Goal: Transaction & Acquisition: Book appointment/travel/reservation

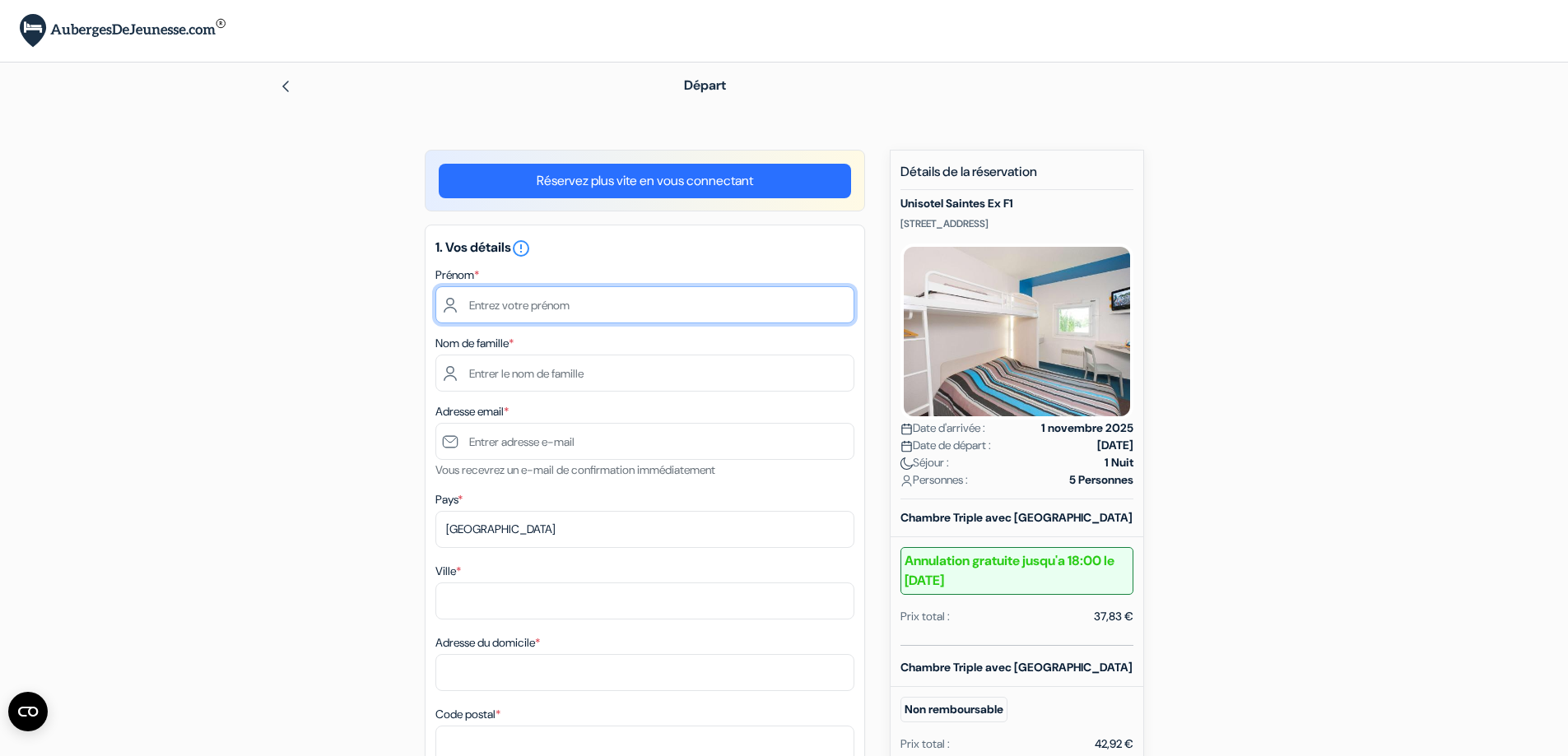
click at [571, 317] on input "text" at bounding box center [644, 305] width 419 height 37
type input "[PERSON_NAME]"
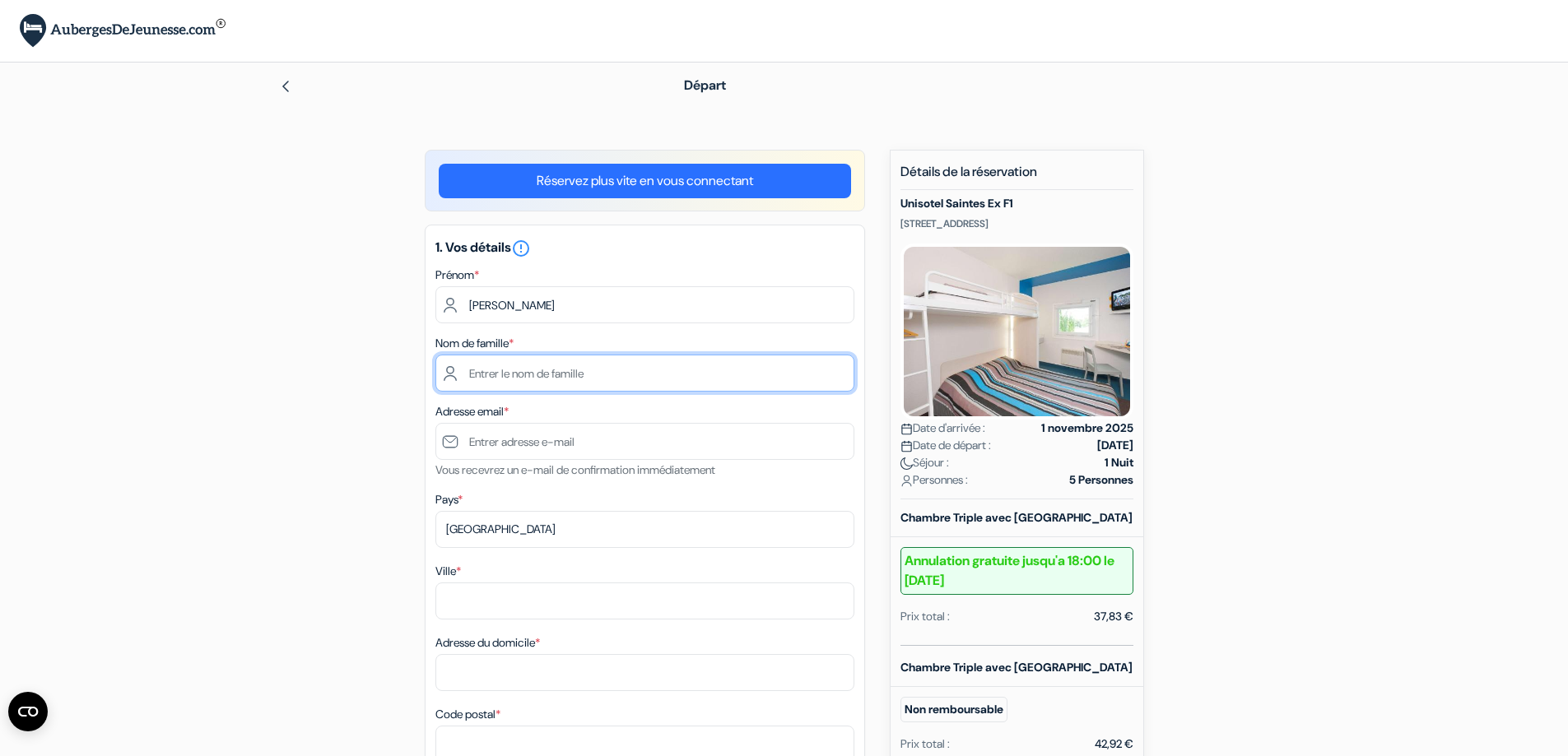
type input "Vansteene"
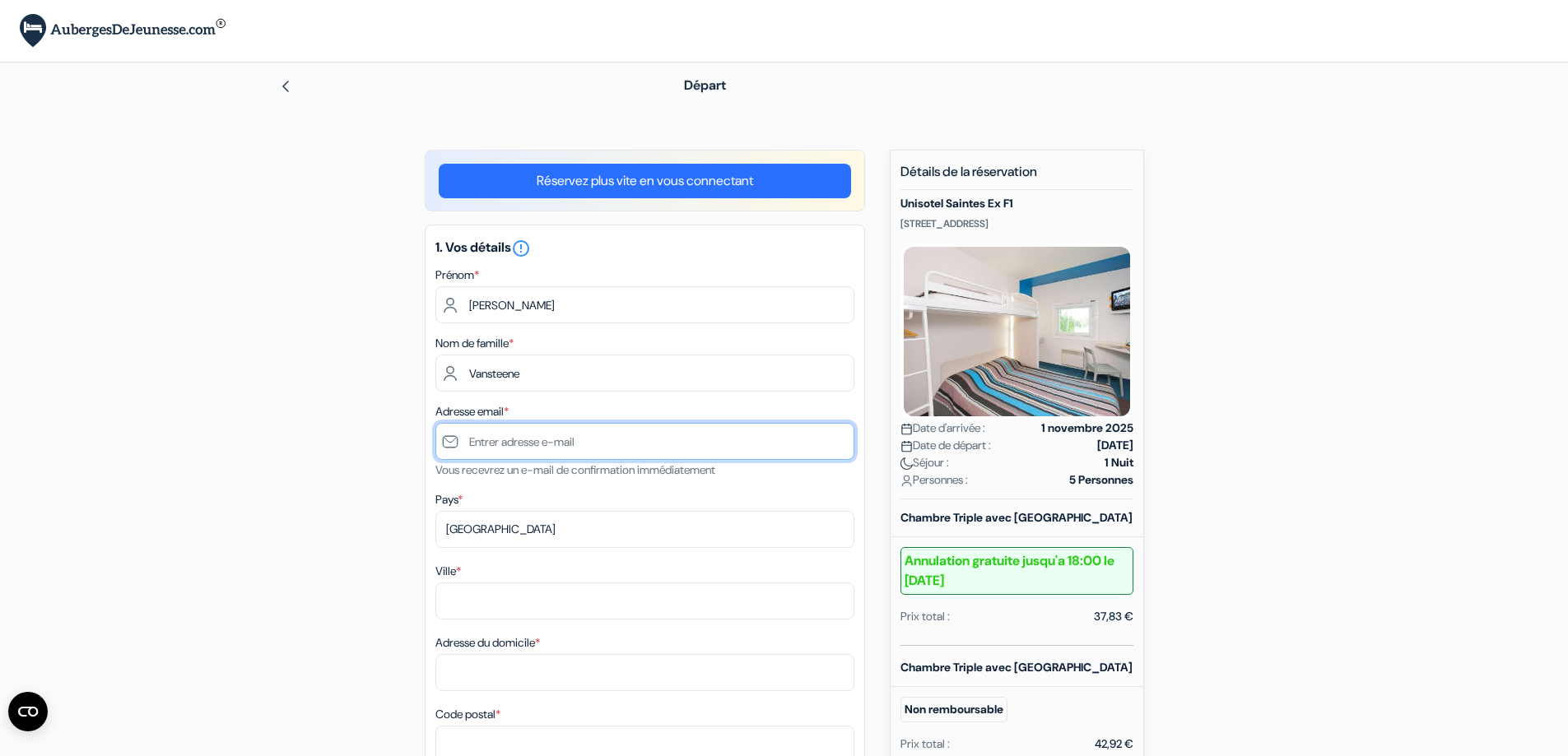
type input "[PERSON_NAME][EMAIL_ADDRESS][DOMAIN_NAME]"
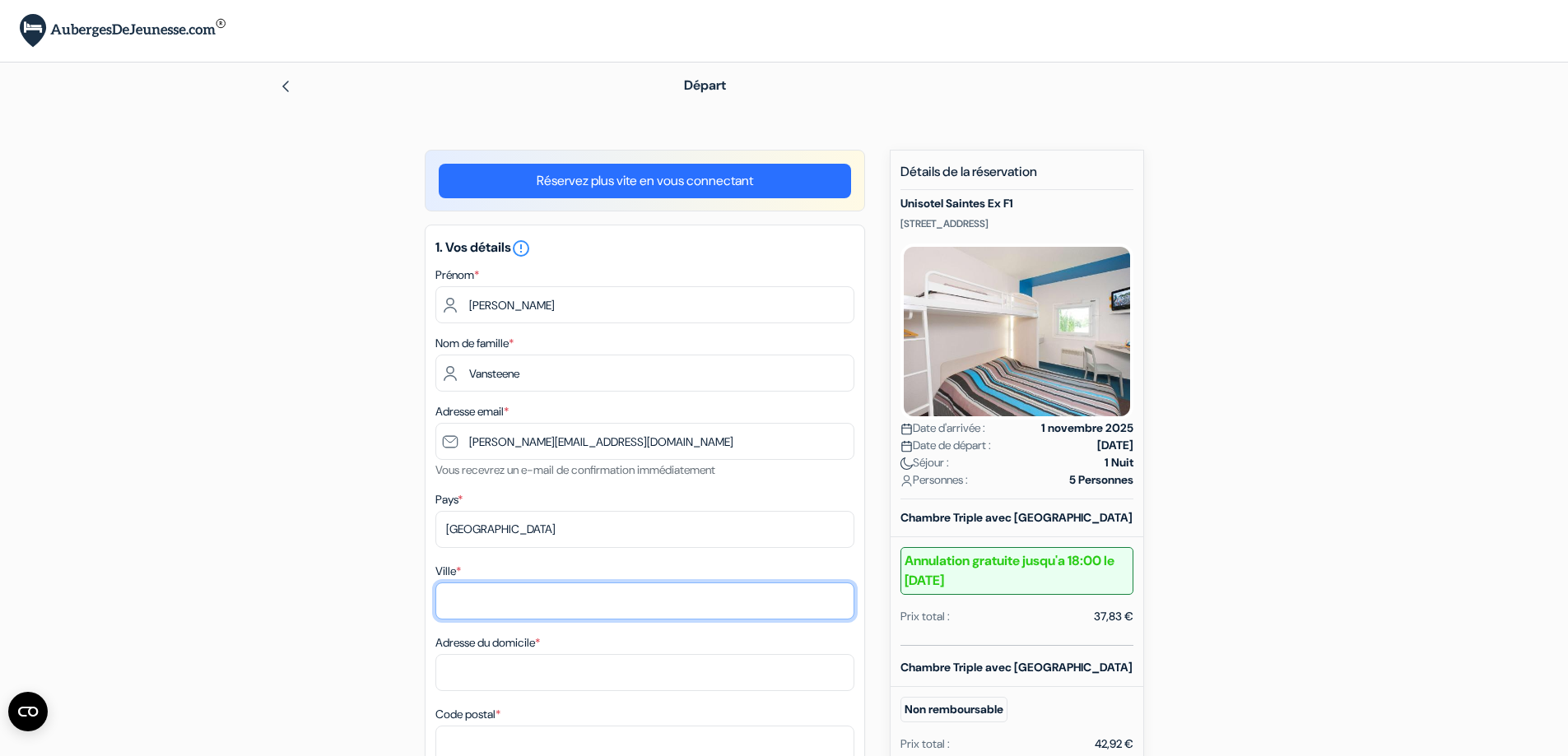
type input "Baud"
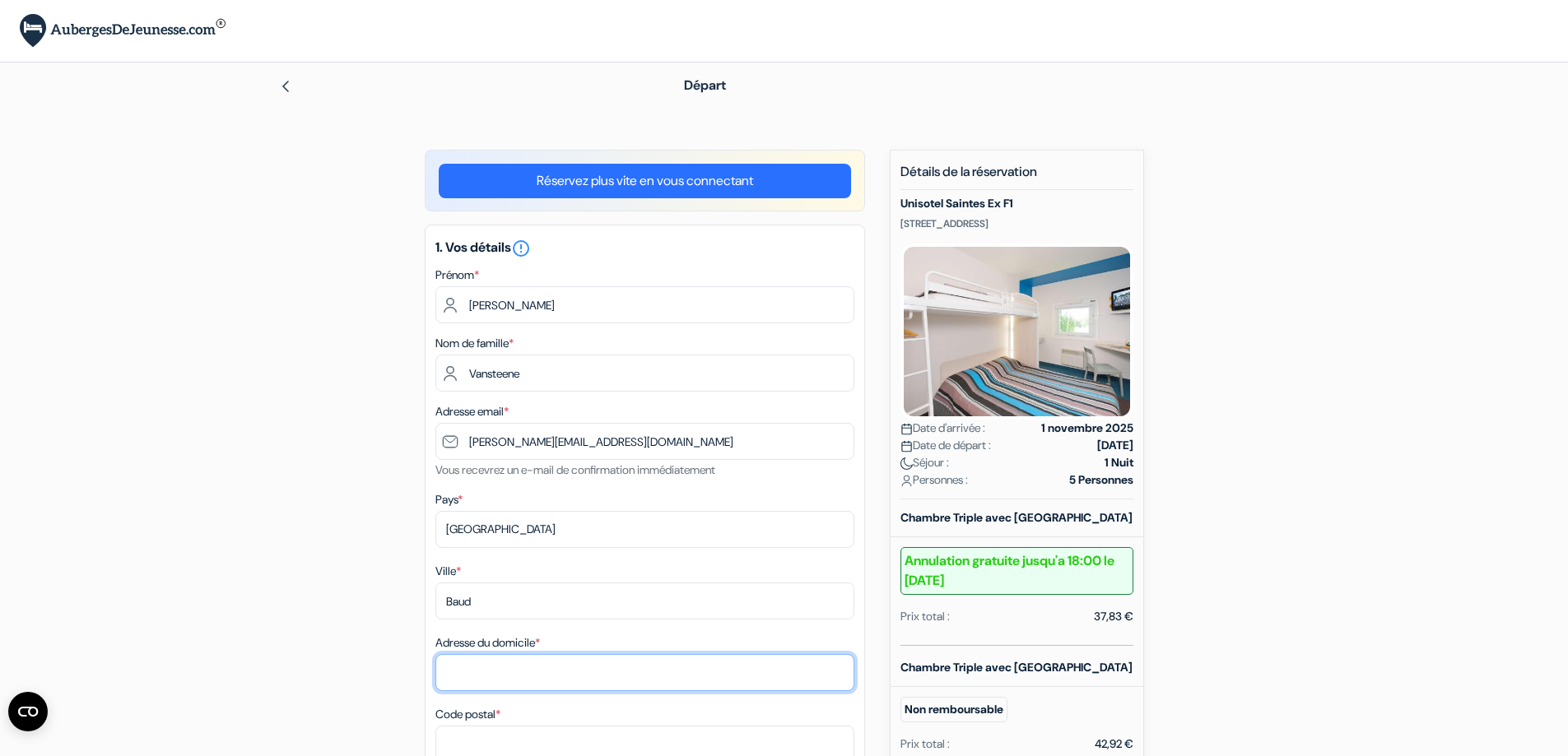
type input "[STREET_ADDRESS]"
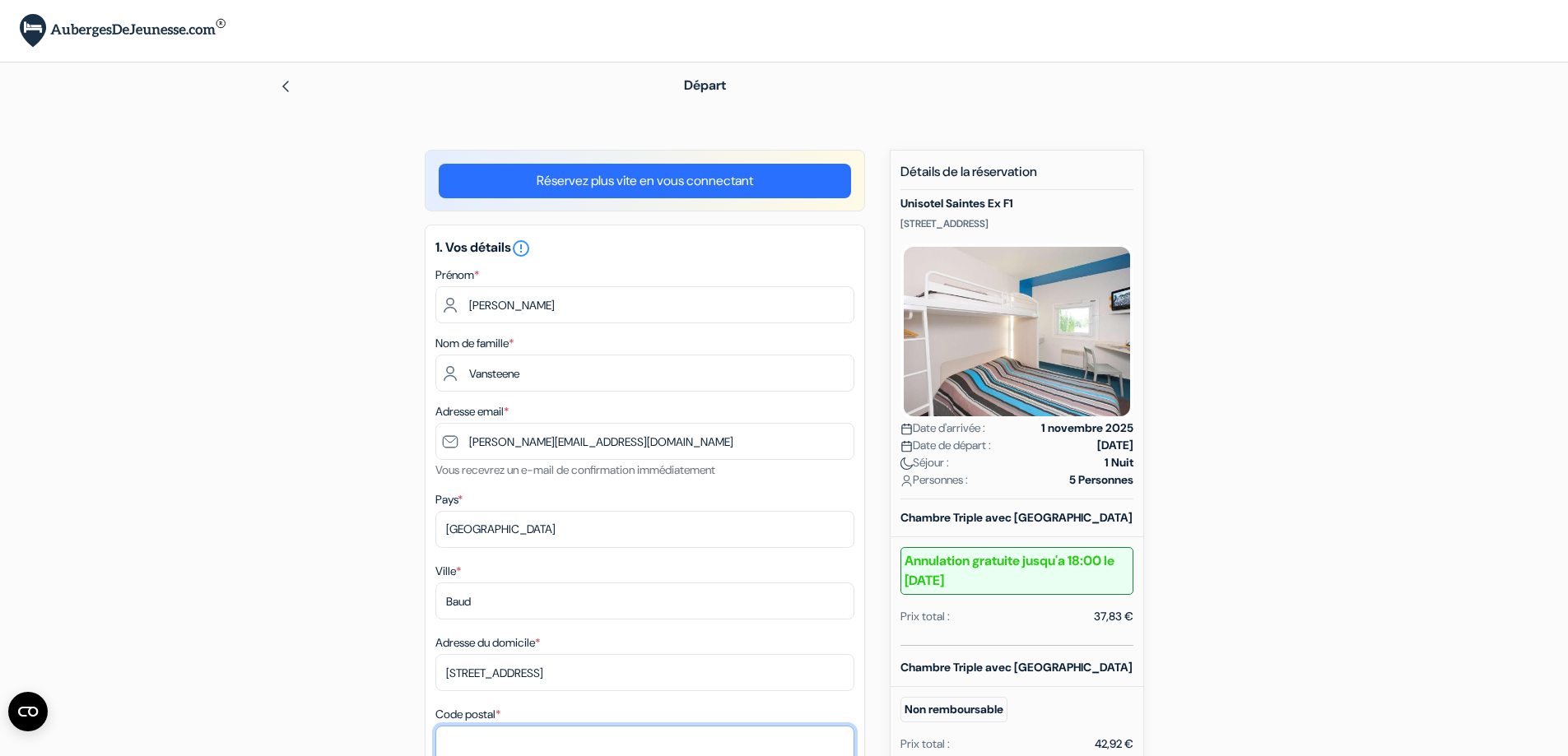
type input "56150"
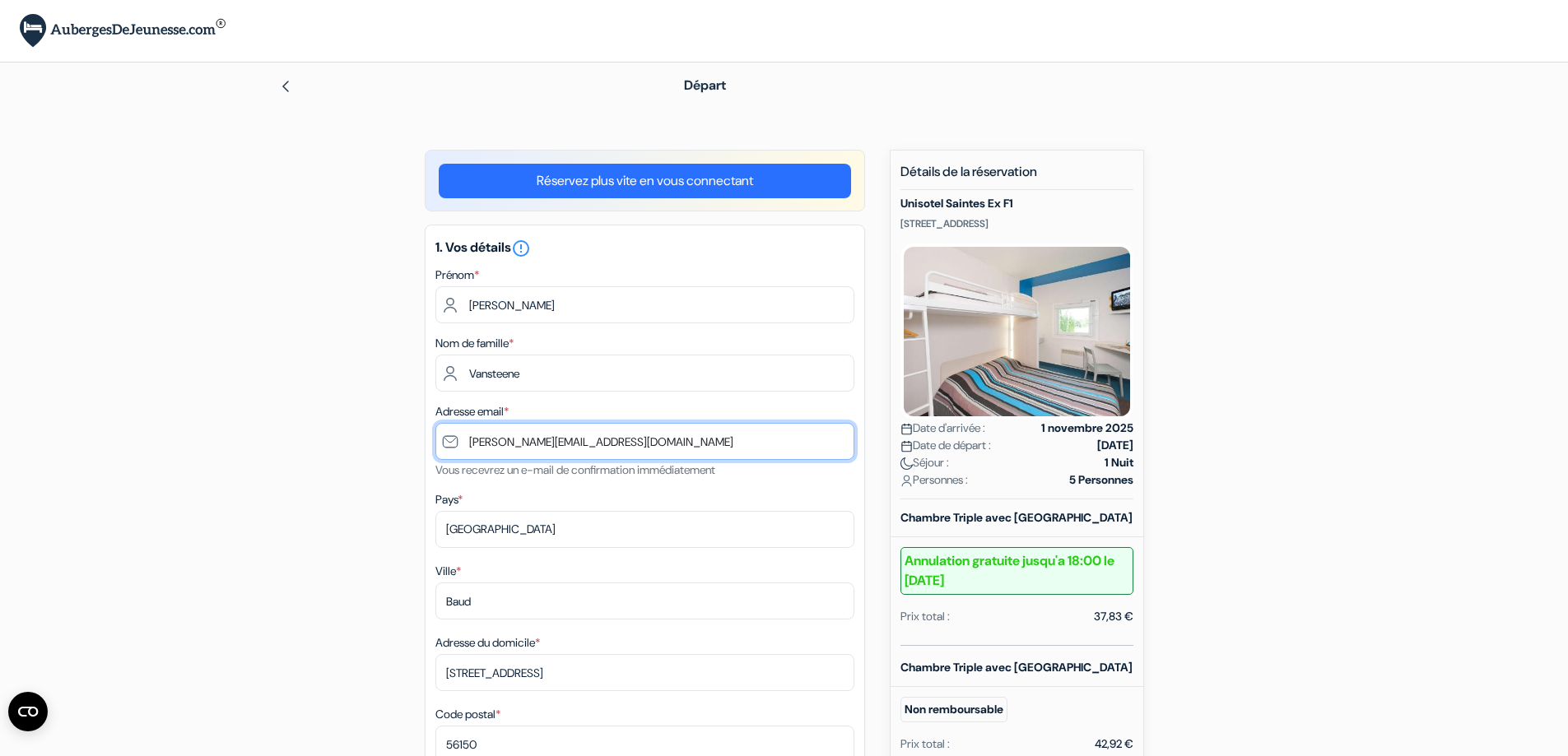
drag, startPoint x: 549, startPoint y: 442, endPoint x: 499, endPoint y: 444, distance: 50.0
click at [499, 444] on input "[PERSON_NAME][EMAIL_ADDRESS][DOMAIN_NAME]" at bounding box center [644, 441] width 419 height 37
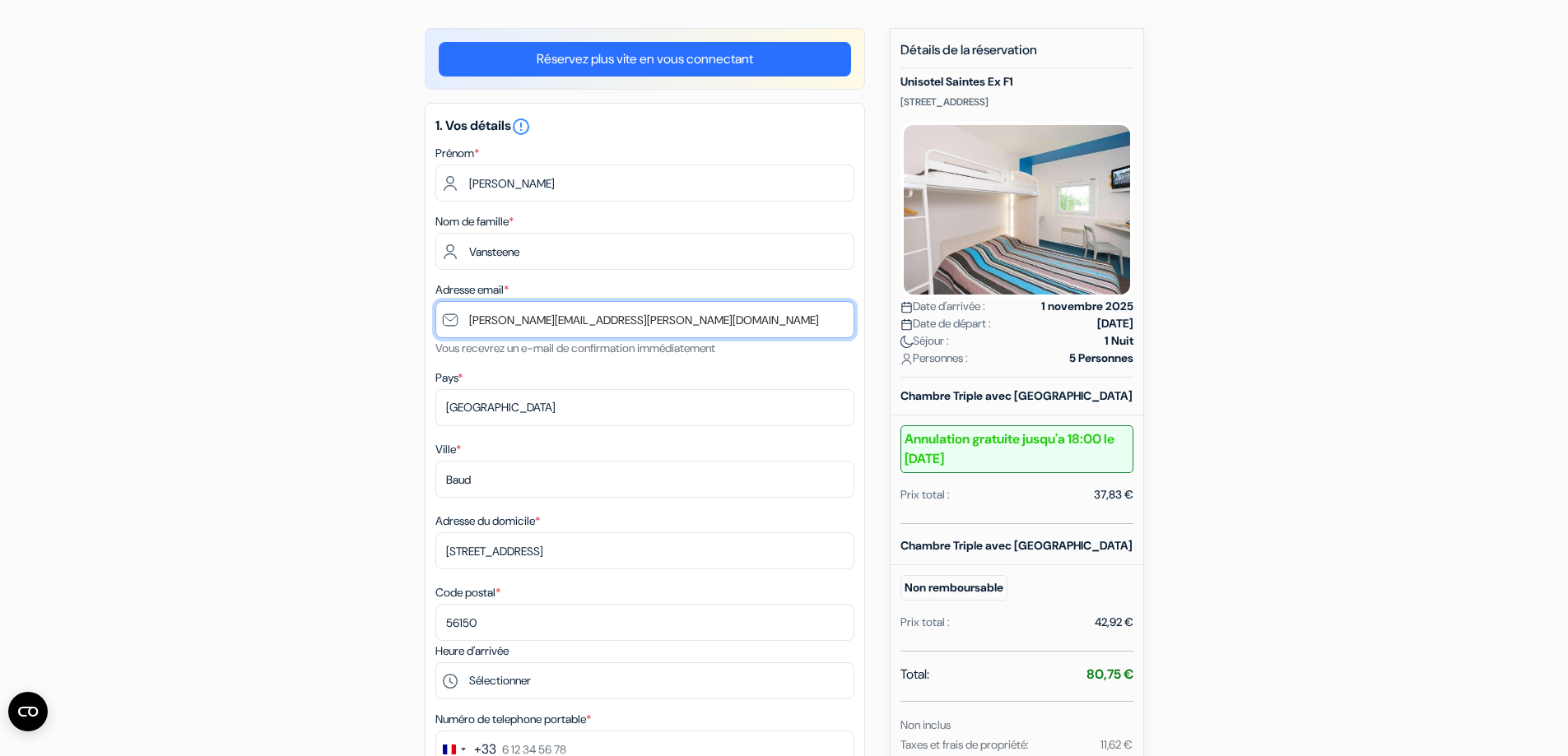
scroll to position [165, 0]
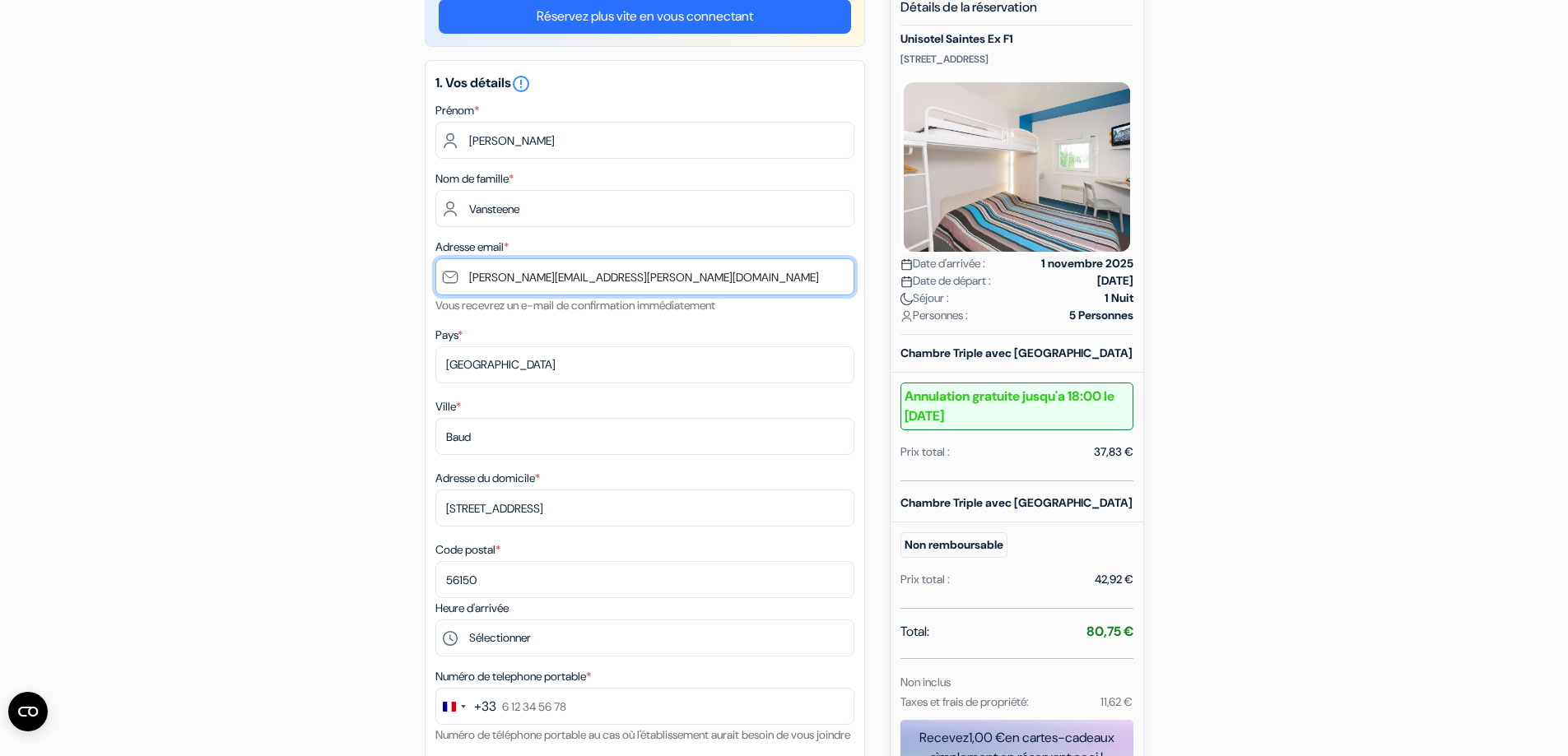
type input "[PERSON_NAME][EMAIL_ADDRESS][PERSON_NAME][DOMAIN_NAME]"
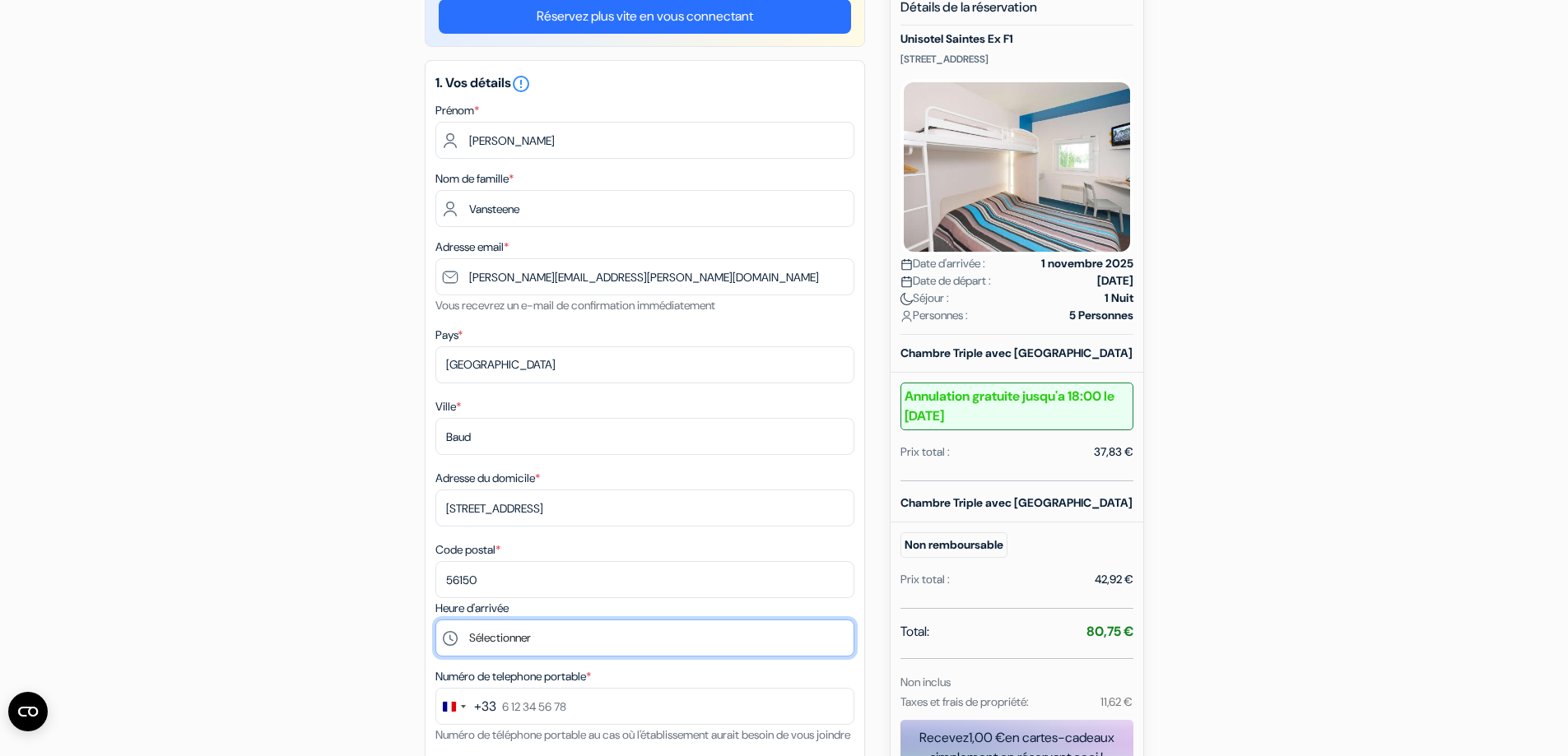
click at [511, 631] on select "Sélectionner 14:00 15:00 16:00 17:00 18:00 19:00 20:00 21:00 22:00 23:00" at bounding box center [644, 638] width 419 height 37
click at [354, 576] on div "add_box Unisotel Saintes Ex F1 [STREET_ADDRESS] Détails de l'établissement X Un…" at bounding box center [784, 723] width 1086 height 1476
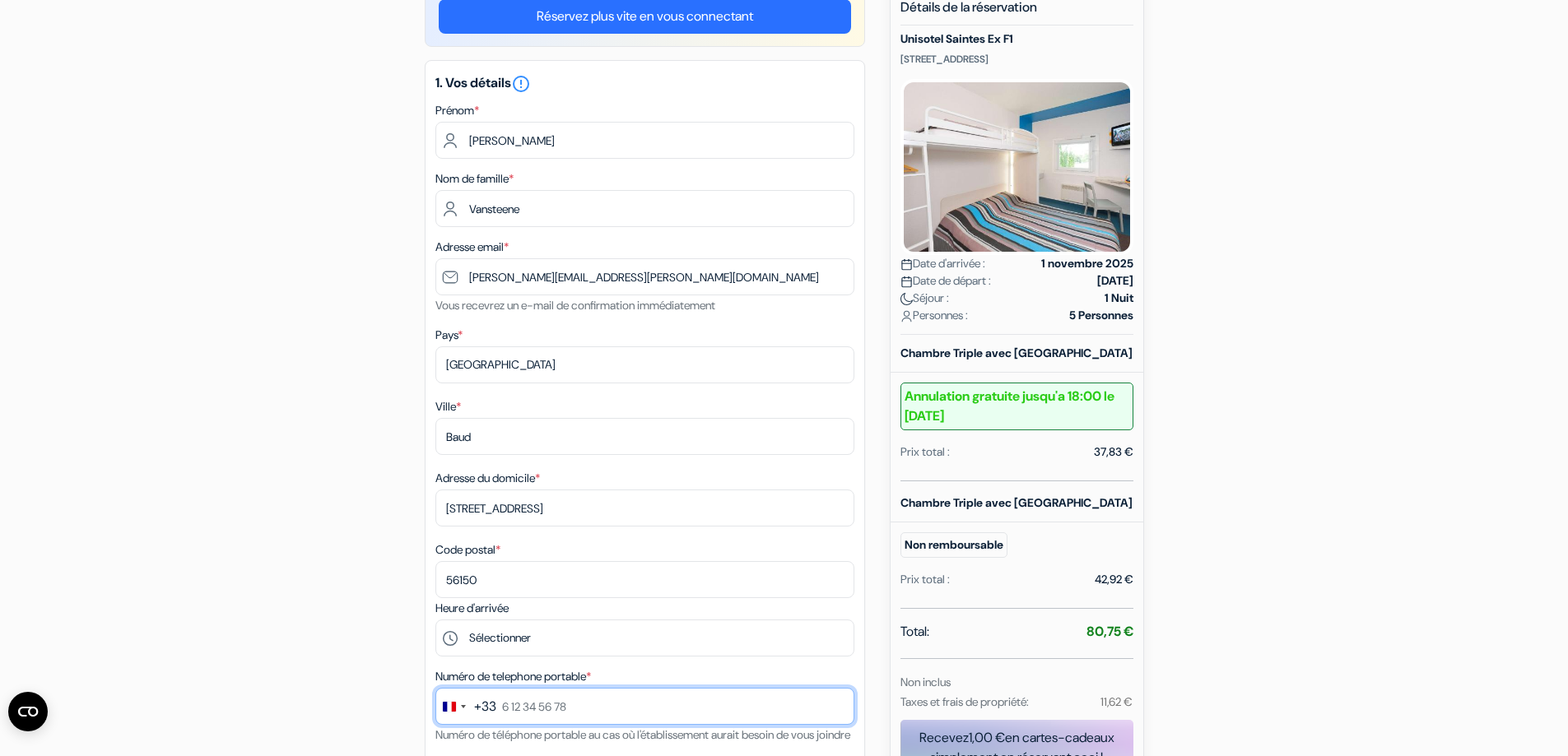
click at [557, 696] on input "text" at bounding box center [644, 706] width 419 height 37
type input "0632026420"
click at [380, 698] on div "add_box Unisotel Saintes Ex F1 [STREET_ADDRESS] Détails de l'établissement X Un…" at bounding box center [784, 723] width 1086 height 1476
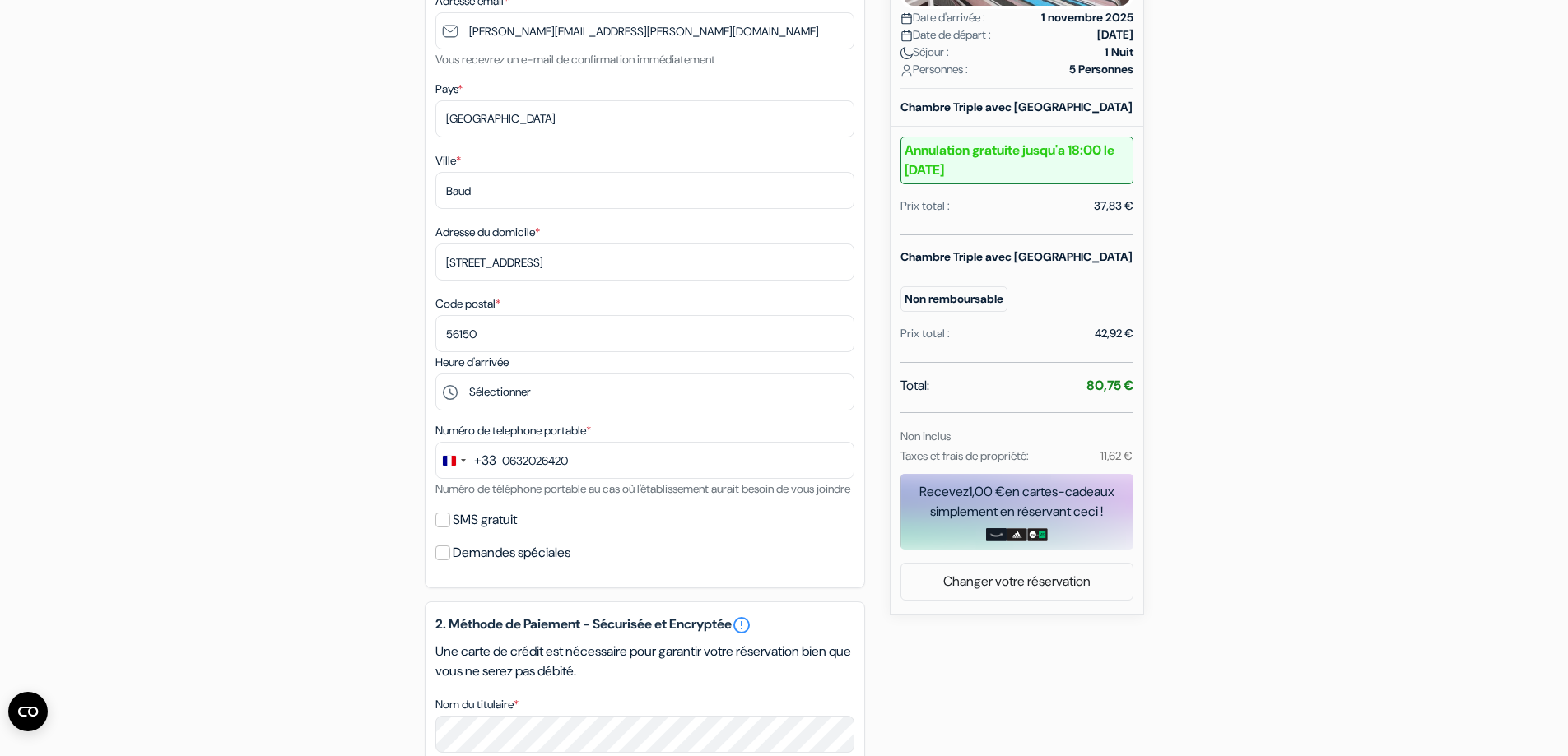
scroll to position [412, 0]
click at [445, 531] on div "SMS gratuit" at bounding box center [644, 519] width 419 height 23
click at [446, 526] on input "SMS gratuit" at bounding box center [442, 519] width 15 height 15
checkbox input "true"
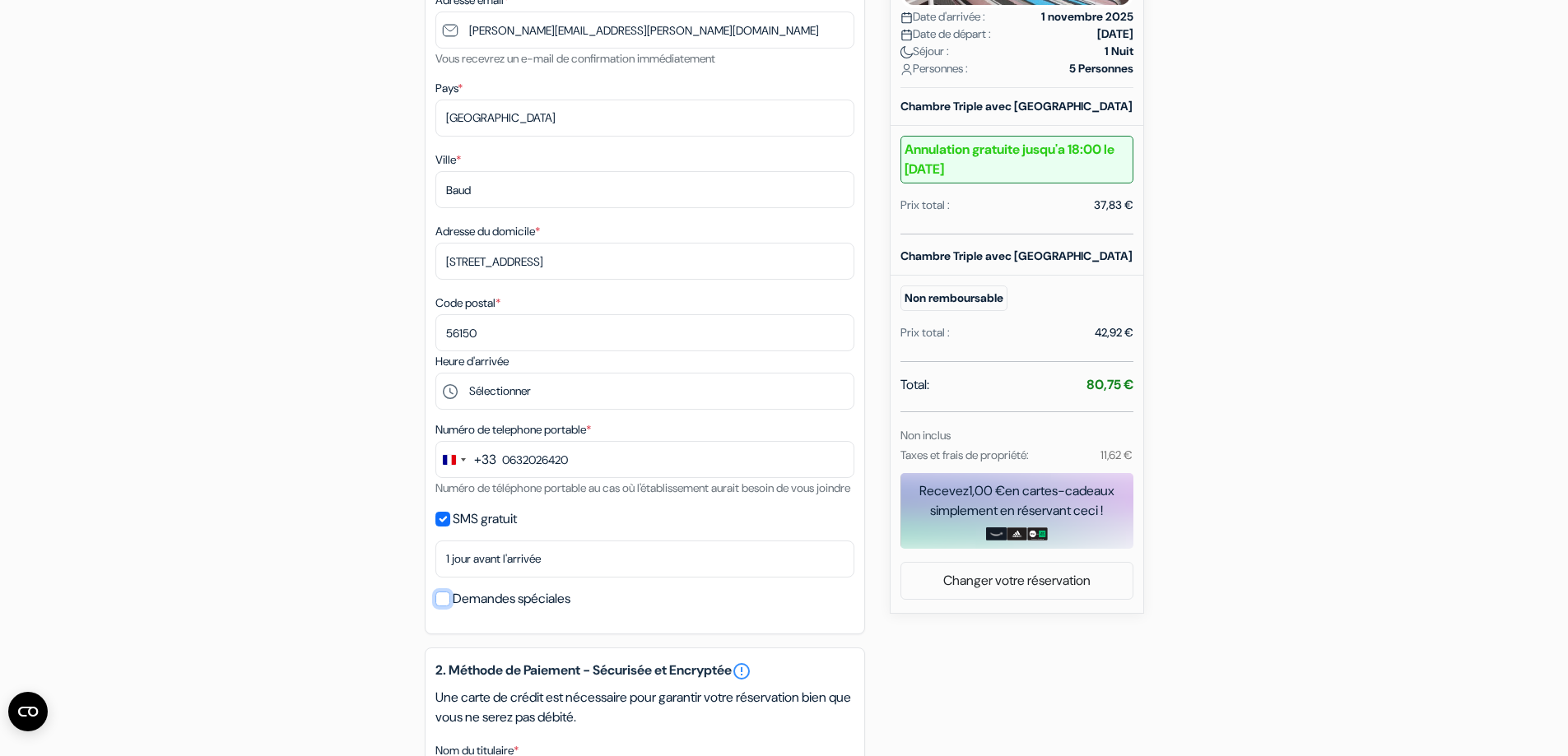
click at [437, 607] on input "Demandes spéciales" at bounding box center [442, 599] width 15 height 15
checkbox input "true"
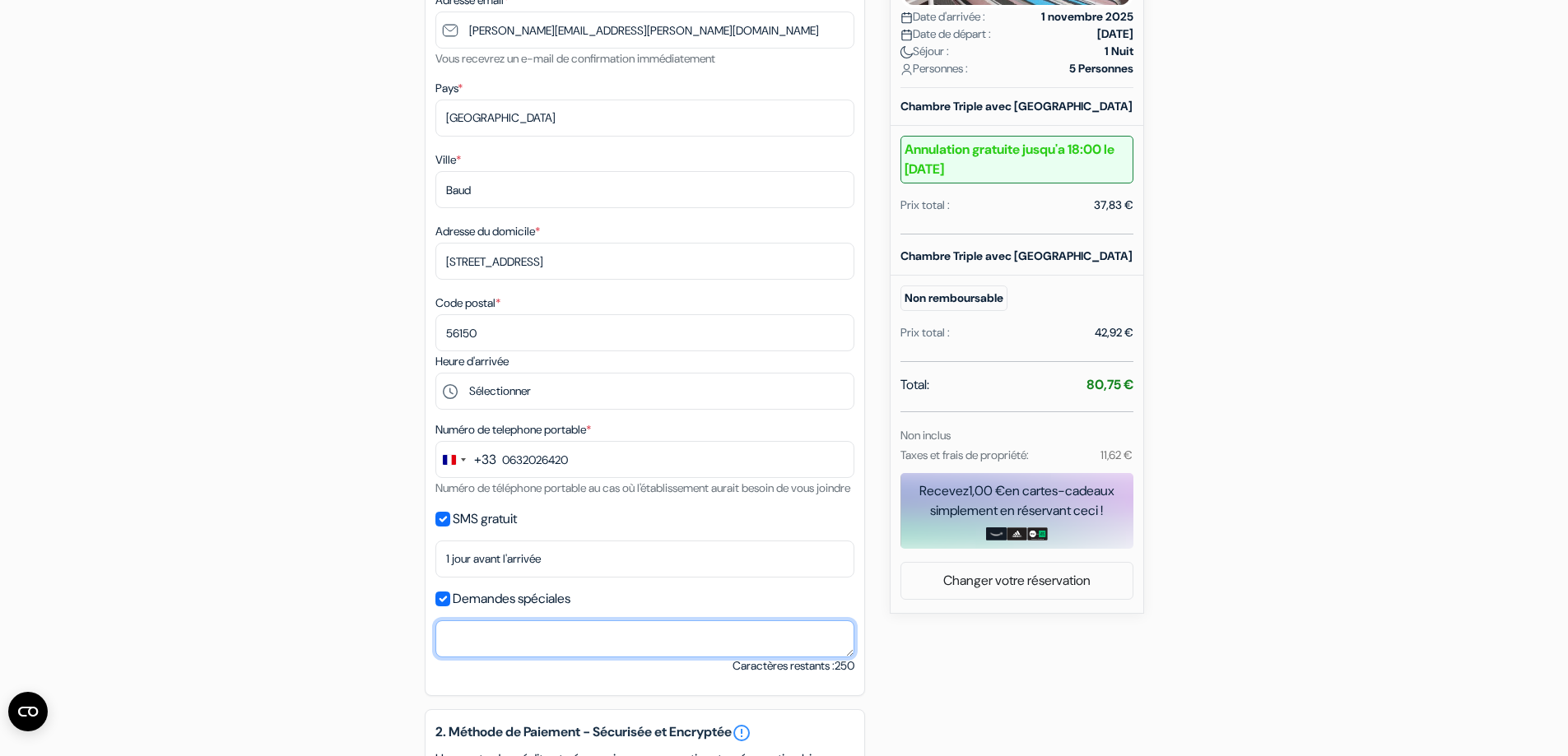
click at [542, 652] on textarea "Nom du titulaire *" at bounding box center [644, 639] width 419 height 37
click at [446, 652] on textarea "chambres non fumeurs" at bounding box center [644, 639] width 419 height 37
click at [0, 0] on lt-span "C hambres" at bounding box center [0, 0] width 0 height 0
type textarea "Chambres non fumeurs"
click at [593, 696] on div "1. Vos détails error_outline Prénom * [PERSON_NAME] Nom de famille * [PERSON_NA…" at bounding box center [645, 255] width 440 height 883
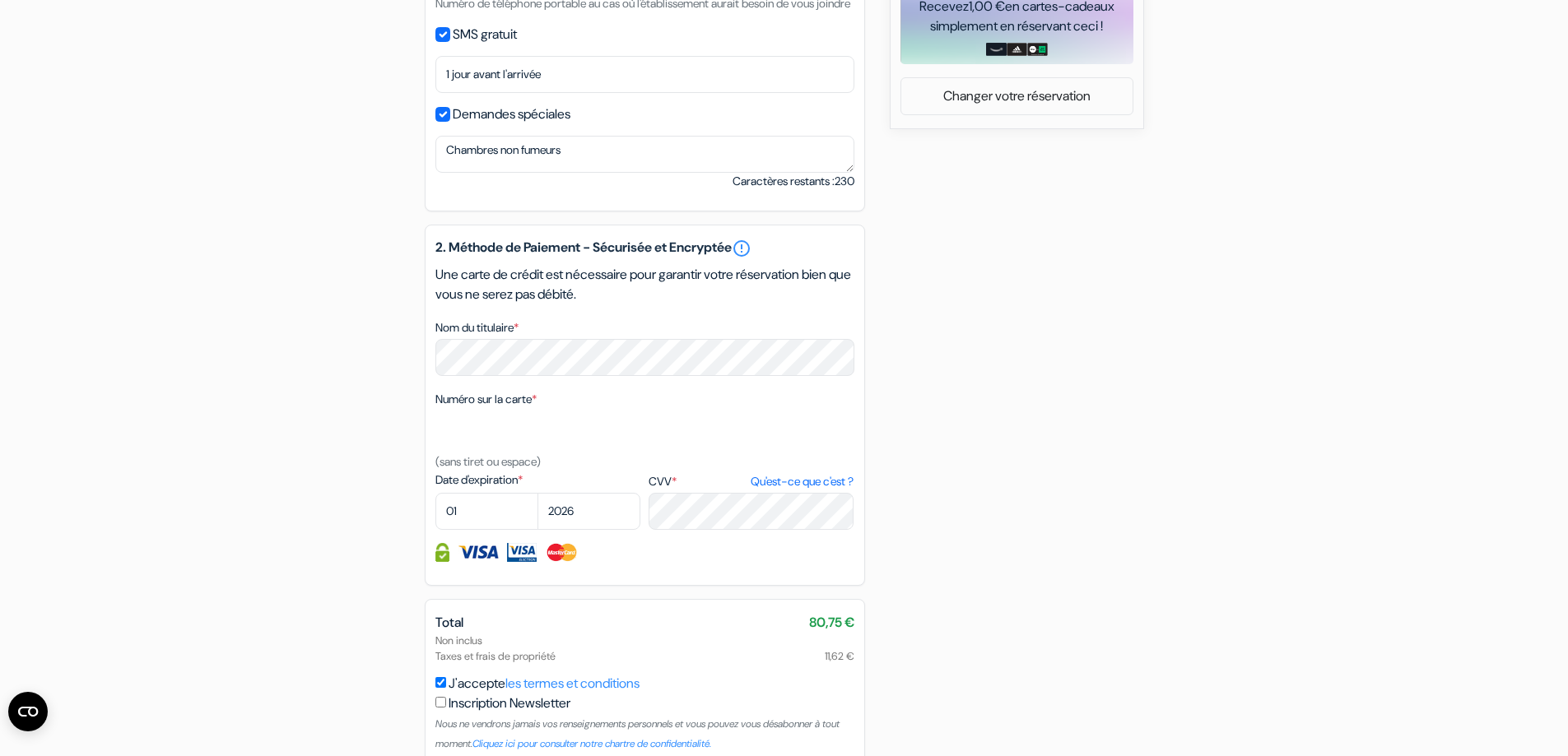
scroll to position [998, 0]
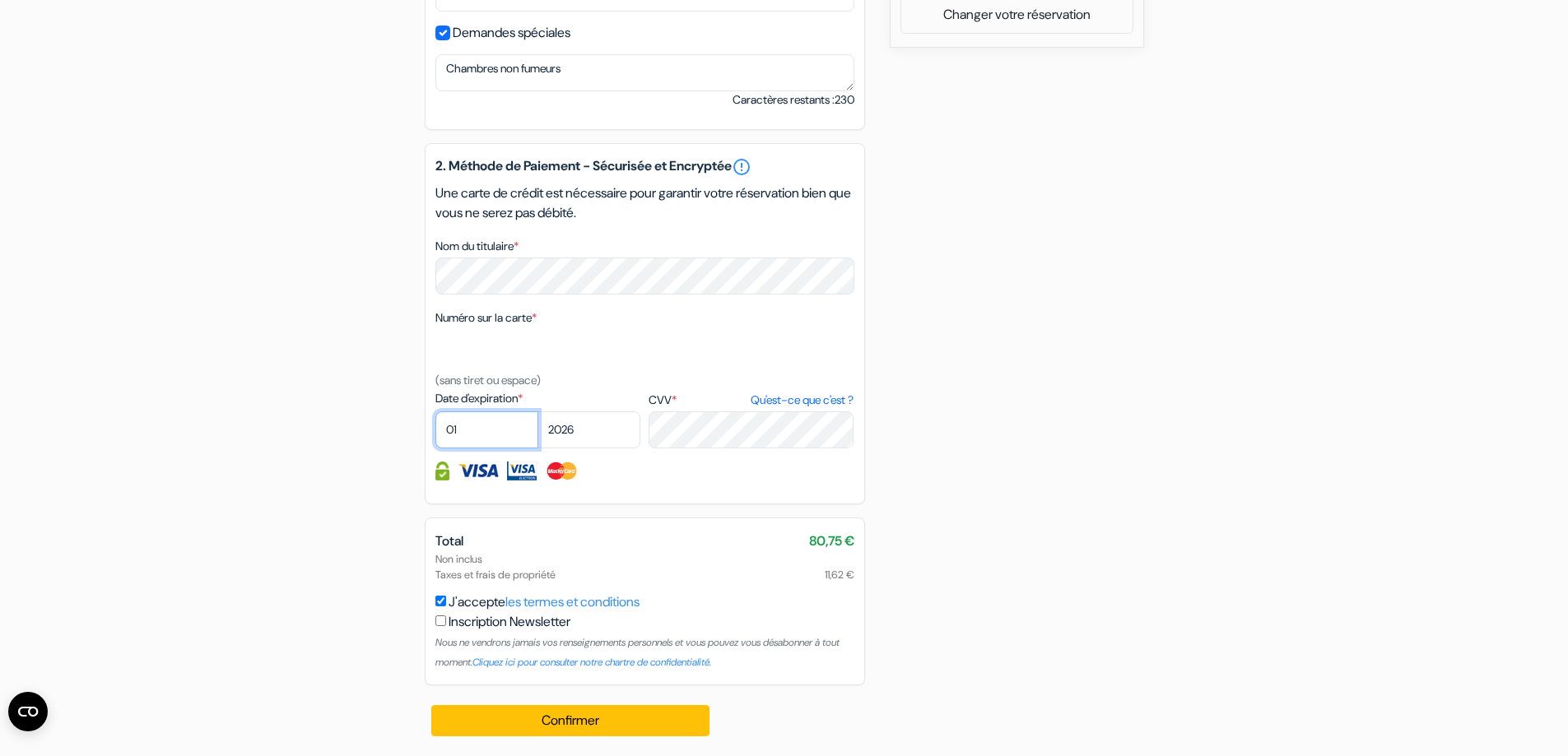
click at [480, 424] on select "01 02 03 04 05 06 07 08 09 10 11 12" at bounding box center [486, 430] width 103 height 37
select select "09"
click at [435, 412] on select "01 02 03 04 05 06 07 08 09 10 11 12" at bounding box center [486, 430] width 103 height 37
click at [612, 725] on button "Confirmer Loading..." at bounding box center [570, 721] width 279 height 31
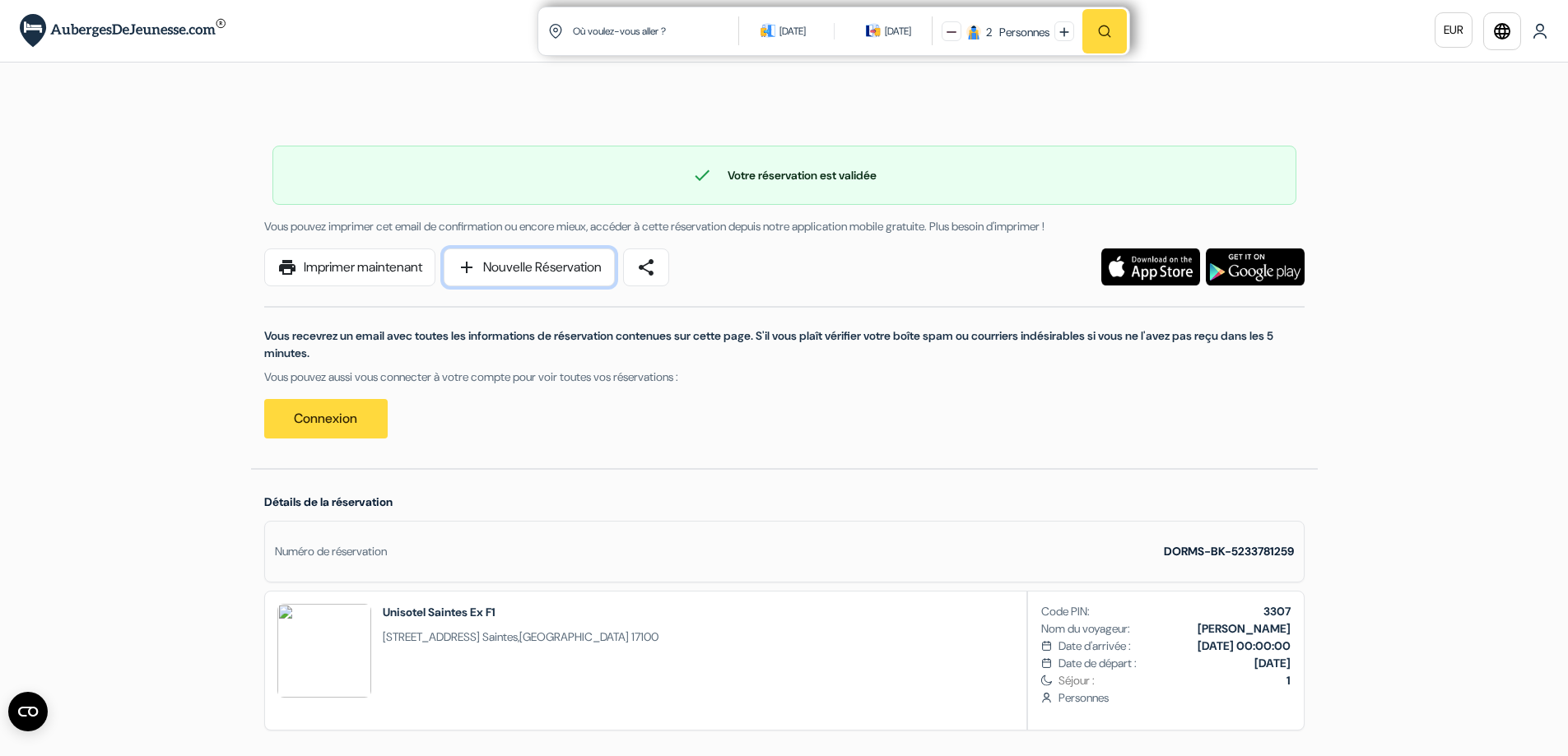
click at [589, 268] on link "add Nouvelle Réservation" at bounding box center [529, 268] width 171 height 38
